Goal: Information Seeking & Learning: Learn about a topic

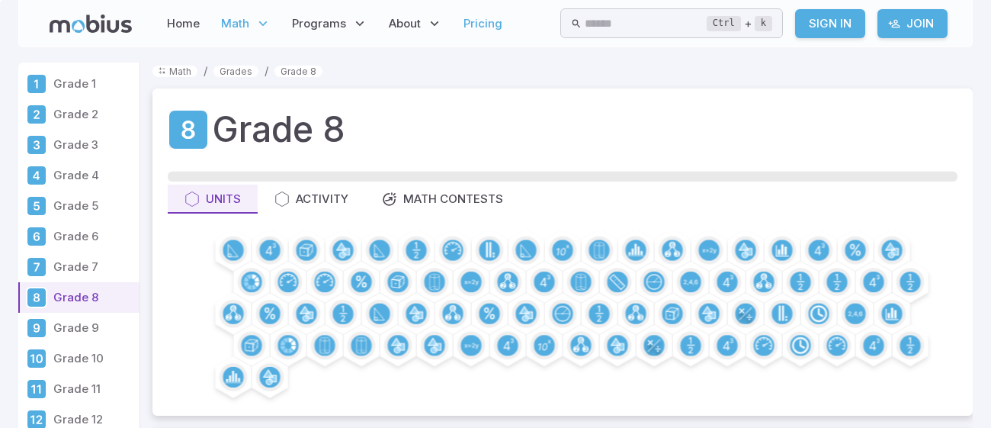
click at [482, 24] on link "Pricing" at bounding box center [483, 23] width 48 height 35
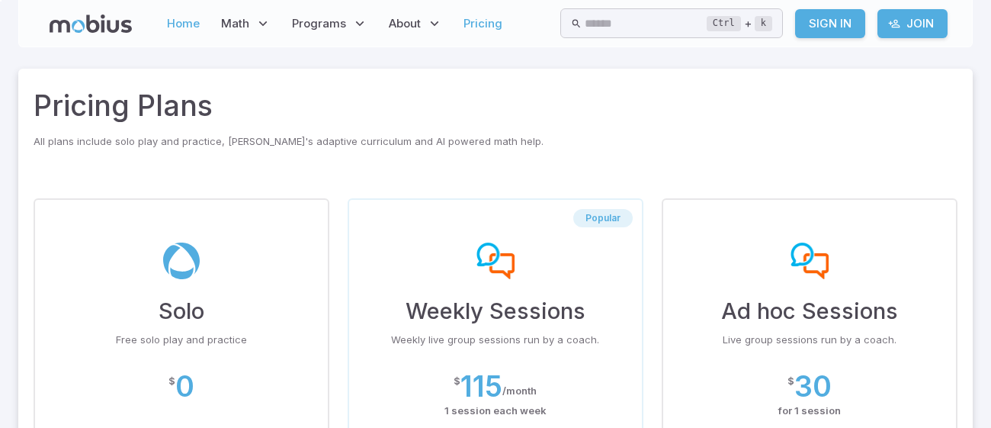
click at [195, 27] on link "Home" at bounding box center [183, 23] width 42 height 35
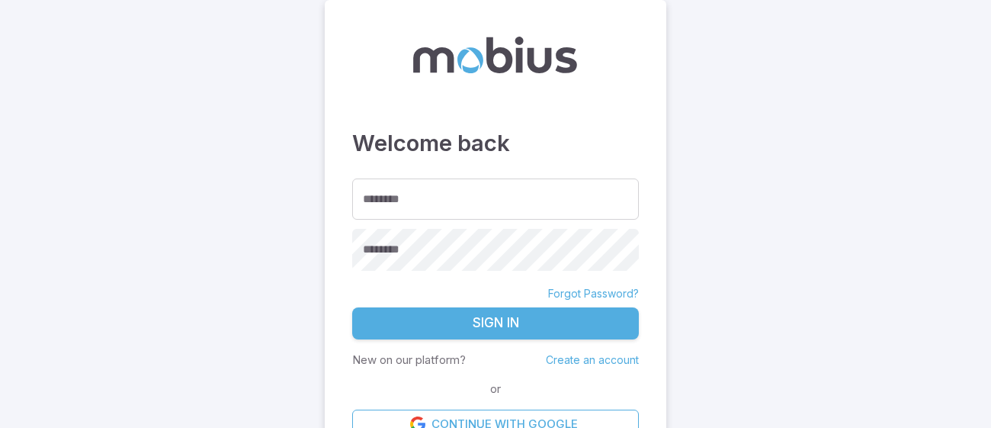
type input "**********"
click at [551, 321] on button "Sign In" at bounding box center [495, 323] width 287 height 32
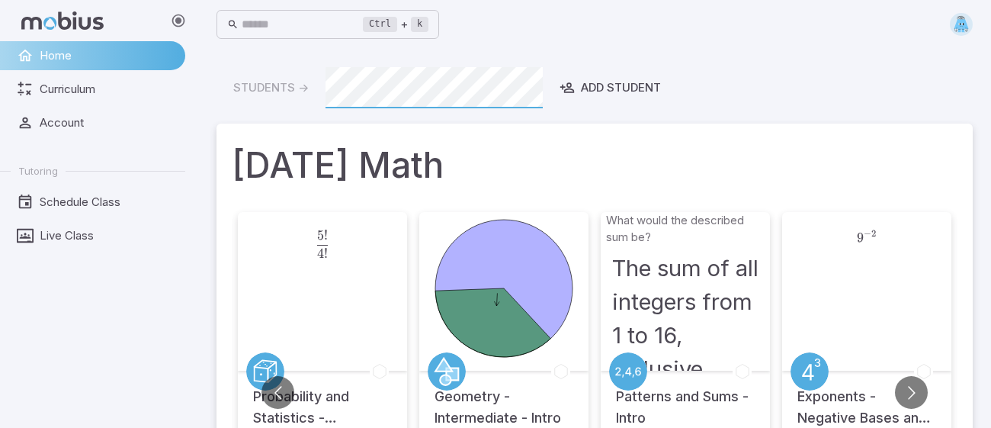
click at [960, 24] on img at bounding box center [961, 24] width 23 height 23
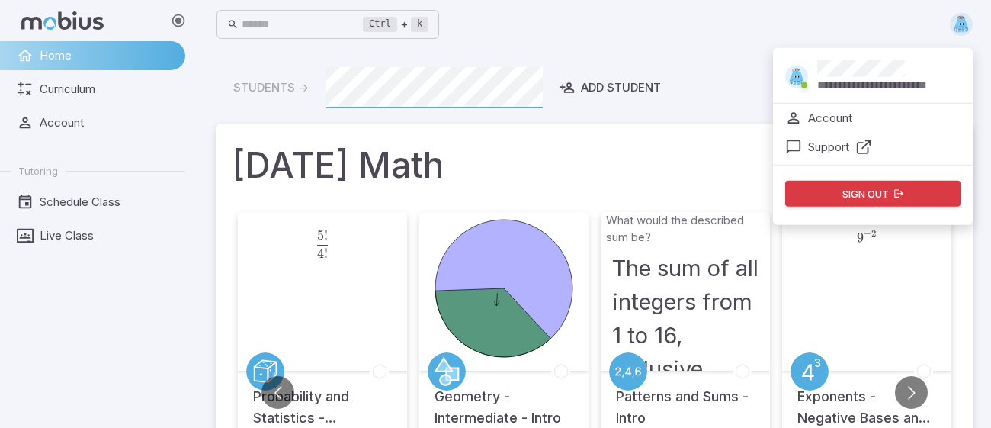
click at [796, 79] on span at bounding box center [804, 84] width 18 height 17
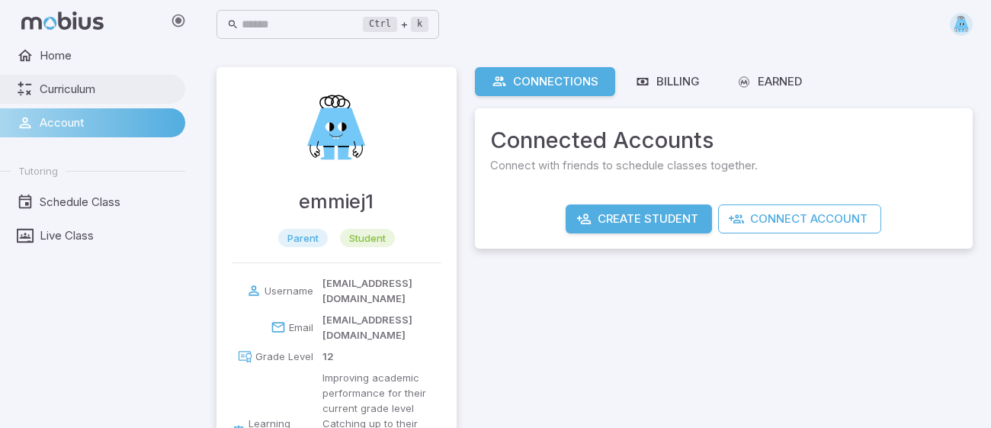
click at [115, 82] on span "Curriculum" at bounding box center [107, 89] width 135 height 17
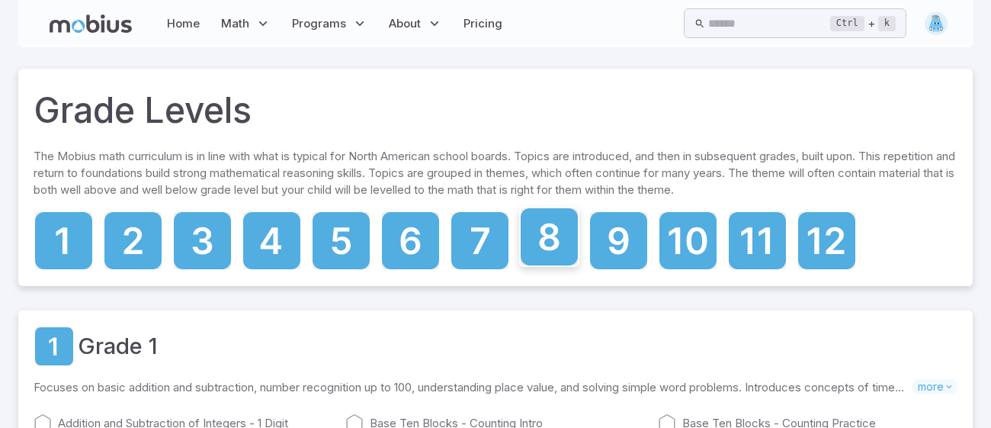
click at [553, 245] on icon at bounding box center [550, 236] width 20 height 27
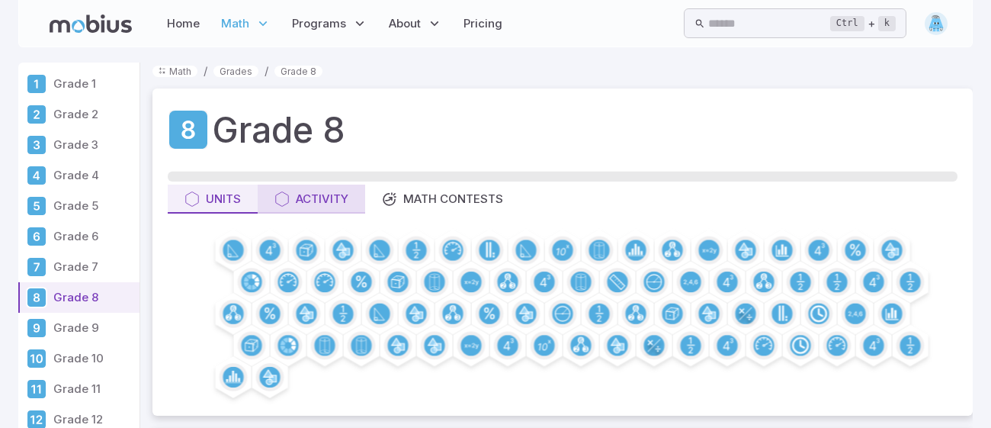
click at [324, 191] on div "Activity" at bounding box center [311, 199] width 74 height 17
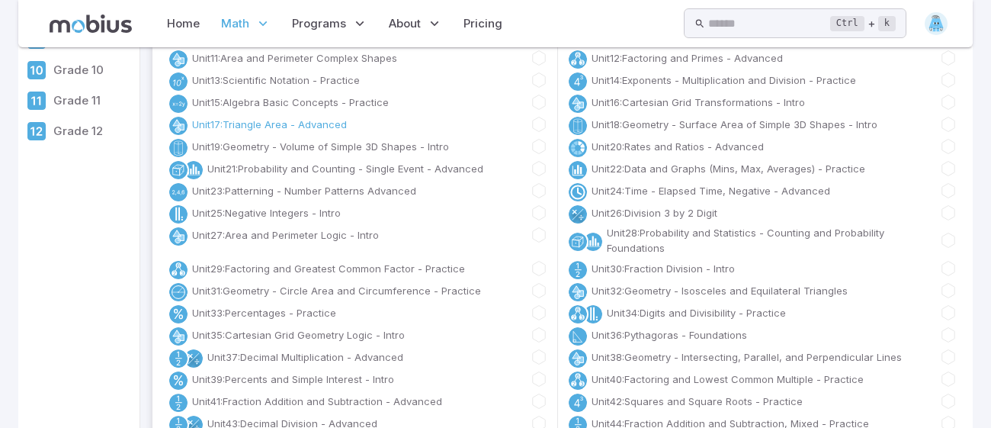
scroll to position [287, 0]
click at [240, 316] on link "Unit 33 : Percentages - Practice" at bounding box center [264, 313] width 144 height 15
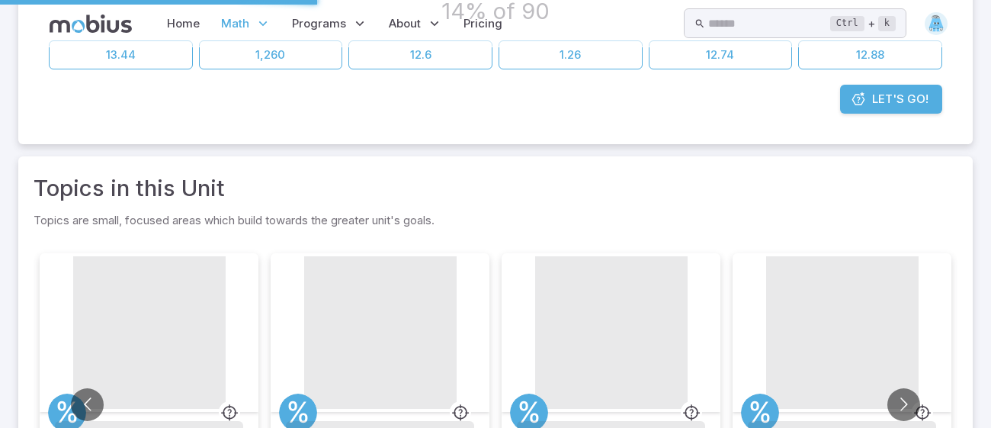
scroll to position [0, 0]
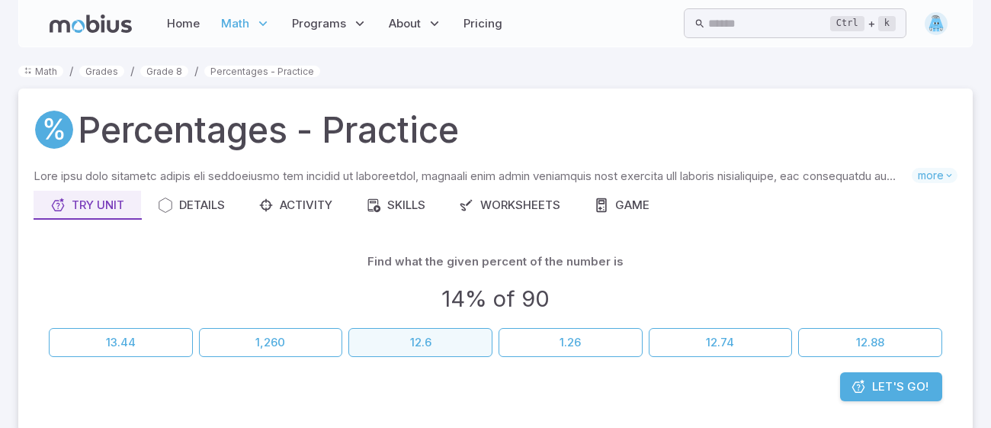
click at [391, 333] on button "12.6" at bounding box center [420, 342] width 144 height 29
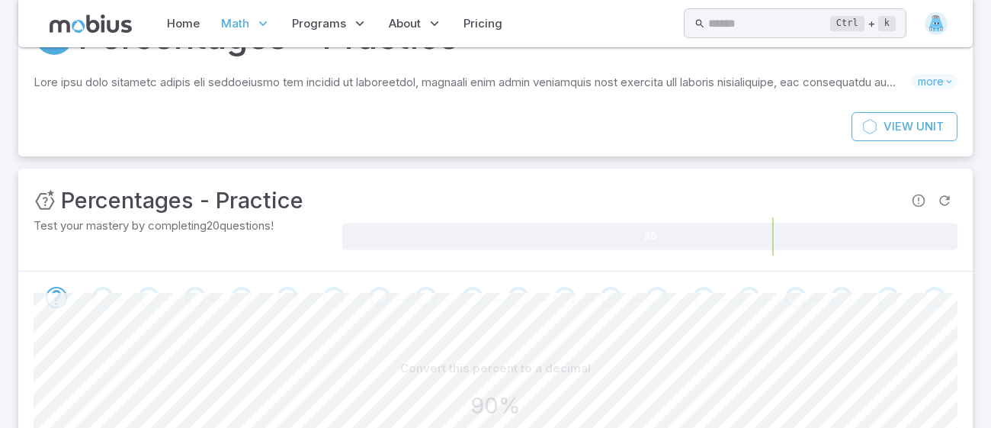
scroll to position [258, 0]
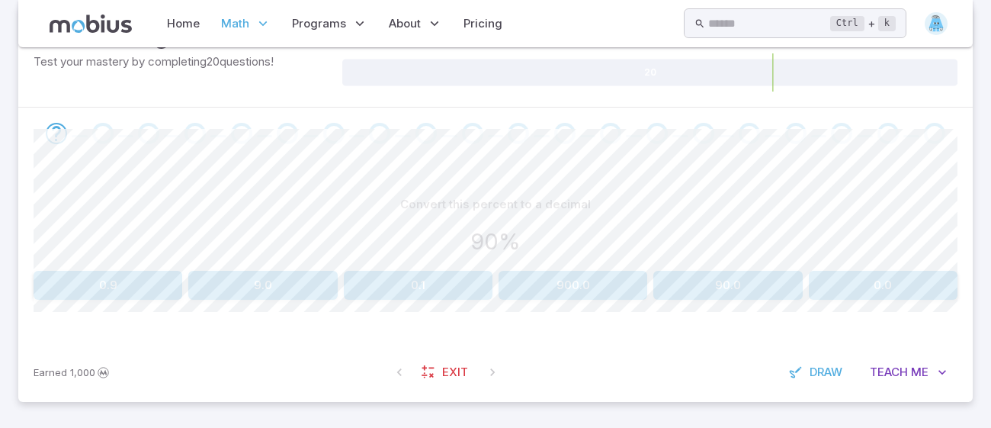
click at [81, 293] on button "0.9" at bounding box center [108, 285] width 149 height 29
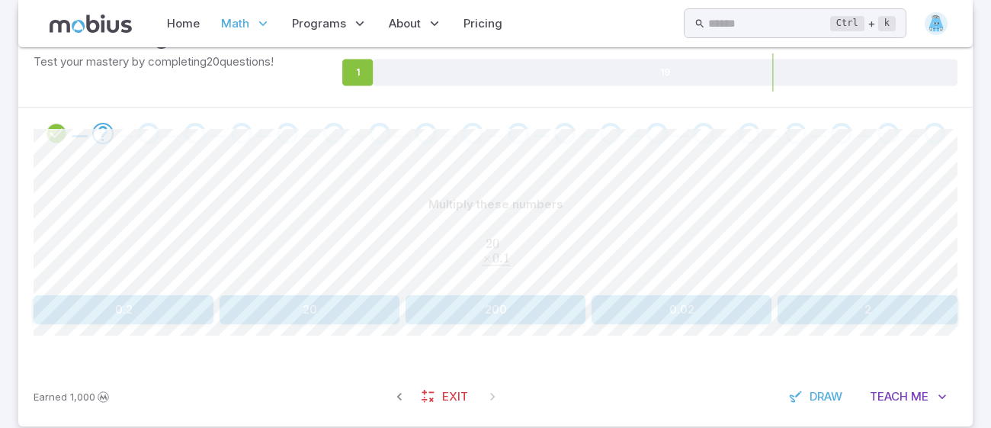
click at [161, 309] on button "0.2" at bounding box center [124, 309] width 180 height 29
click at [926, 301] on button "2" at bounding box center [867, 309] width 180 height 29
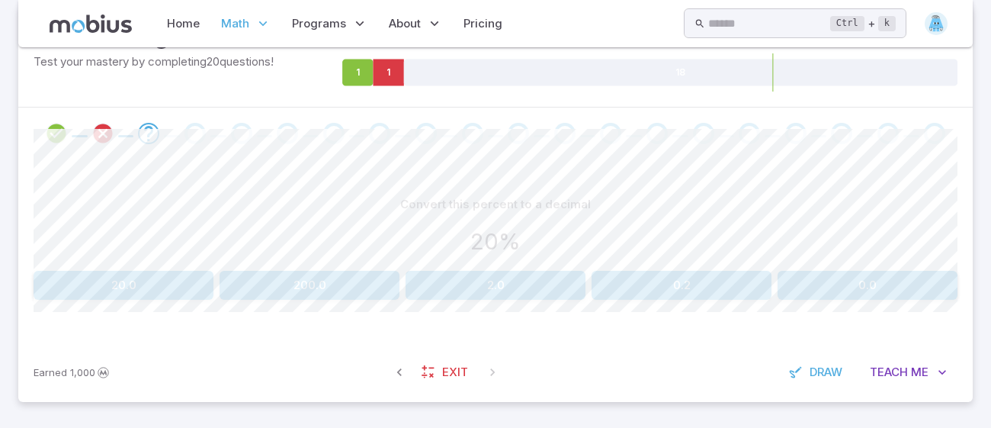
click at [653, 280] on button "0.2" at bounding box center [681, 285] width 180 height 29
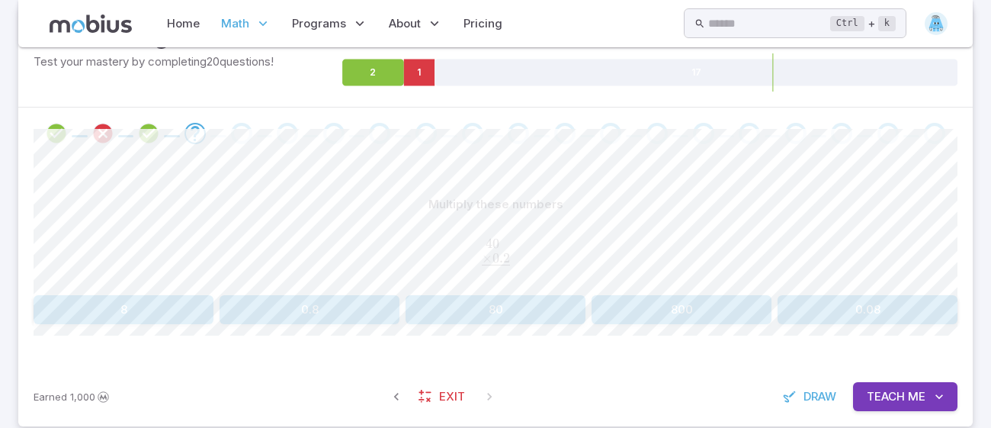
click at [181, 304] on button "8" at bounding box center [124, 309] width 180 height 29
